Goal: Check status: Check status

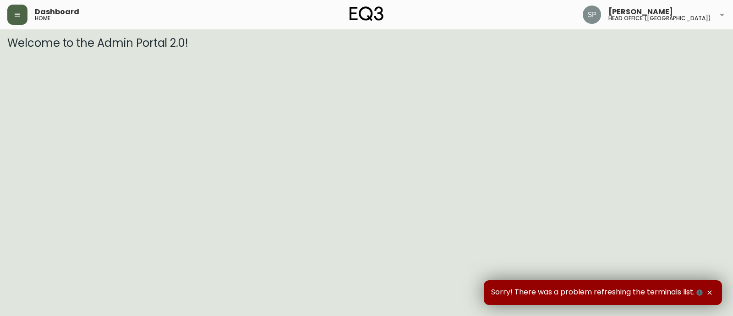
click at [11, 17] on button "button" at bounding box center [17, 15] width 20 height 20
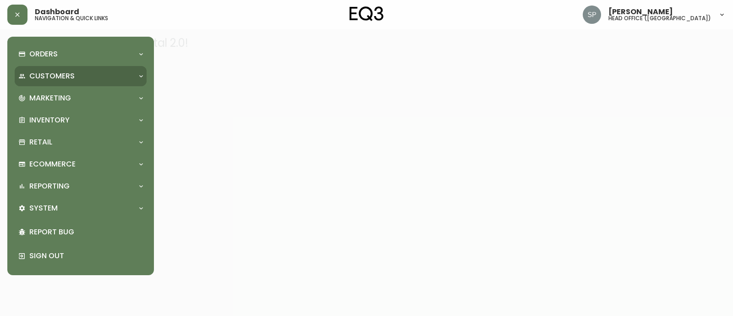
click at [54, 76] on p "Customers" at bounding box center [51, 76] width 45 height 10
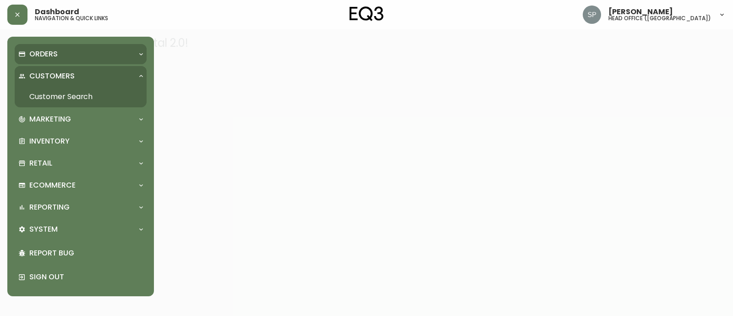
click at [55, 58] on p "Orders" at bounding box center [43, 54] width 28 height 10
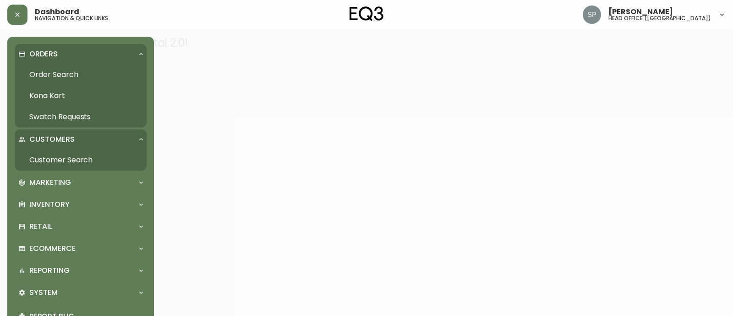
click at [55, 72] on link "Order Search" at bounding box center [81, 74] width 132 height 21
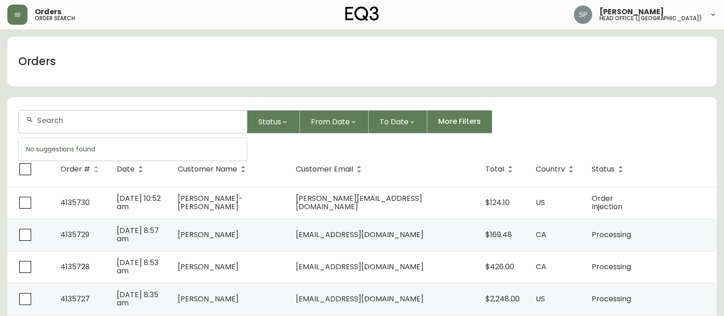
click at [97, 120] on input "text" at bounding box center [138, 120] width 202 height 9
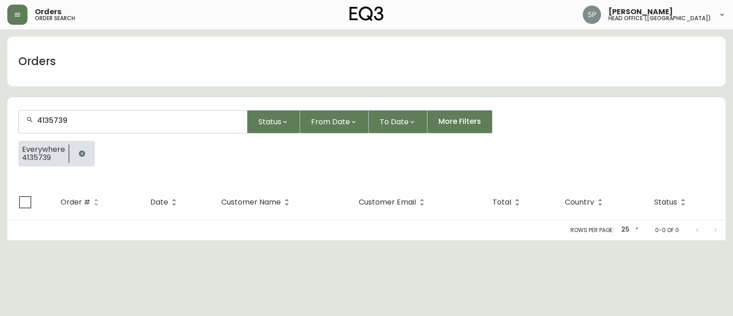
type input "4135739"
